Goal: Task Accomplishment & Management: Manage account settings

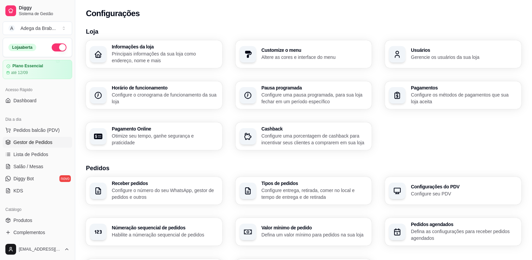
click at [34, 142] on span "Gestor de Pedidos" at bounding box center [32, 142] width 39 height 7
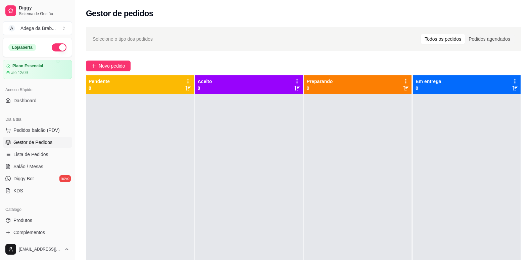
click at [383, 183] on div at bounding box center [358, 224] width 108 height 260
click at [397, 128] on div at bounding box center [358, 224] width 108 height 260
click at [34, 176] on span "Diggy Bot" at bounding box center [23, 178] width 20 height 7
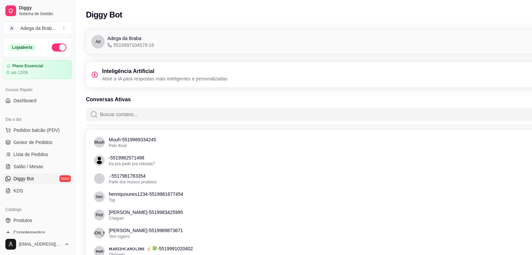
click at [109, 76] on p "Ative a IA para respostas mais inteligentes e personalizadas" at bounding box center [165, 78] width 126 height 7
click at [21, 101] on span "Dashboard" at bounding box center [24, 100] width 23 height 7
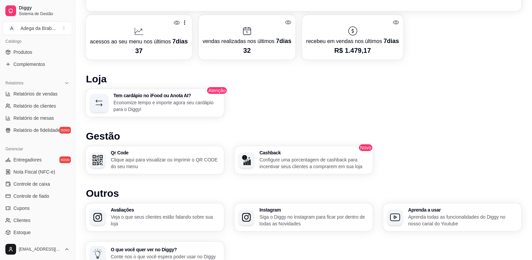
scroll to position [224, 0]
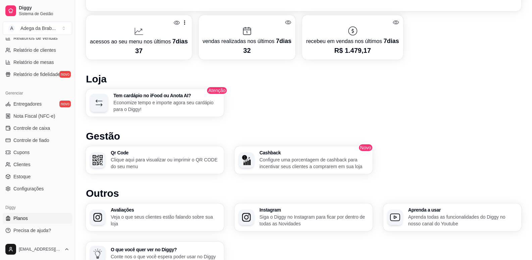
click at [28, 219] on link "Planos" at bounding box center [38, 218] width 70 height 11
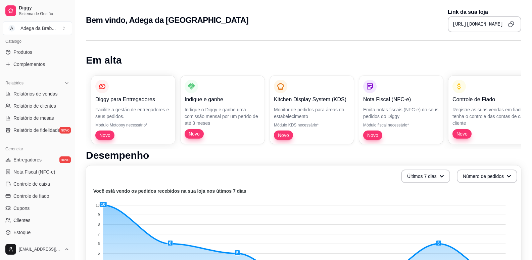
scroll to position [201, 0]
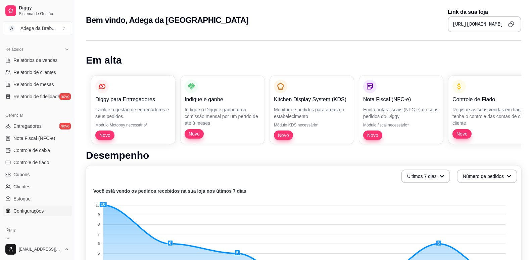
click at [35, 214] on span "Configurações" at bounding box center [28, 210] width 30 height 7
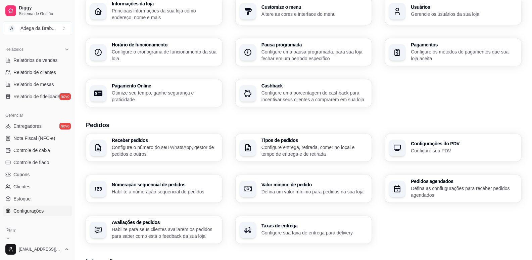
scroll to position [9, 0]
